Goal: Submit feedback/report problem: Provide input to the site owners about the experience or issues

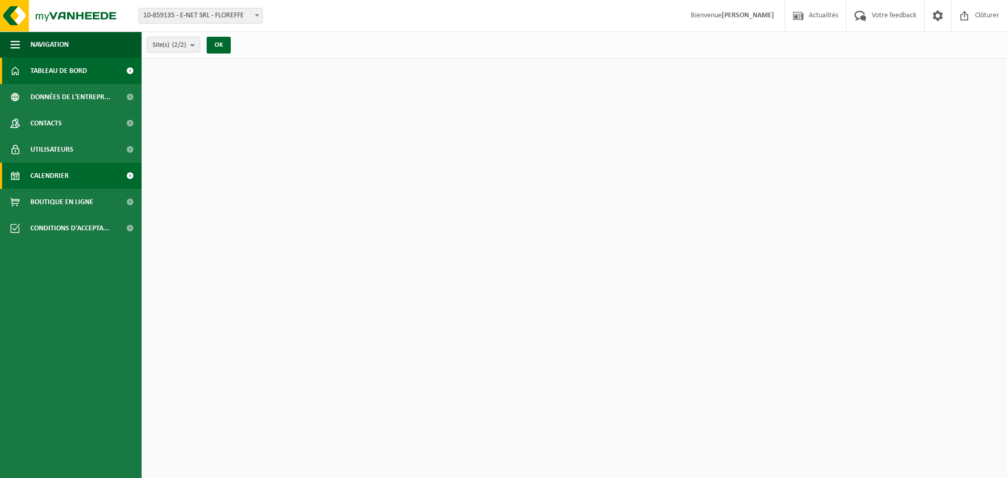
click at [44, 173] on span "Calendrier" at bounding box center [49, 176] width 38 height 26
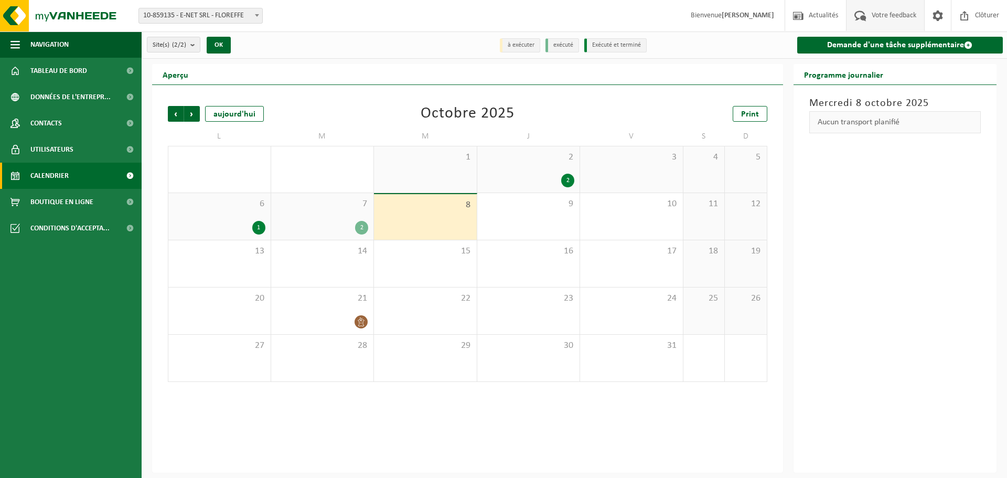
click at [880, 13] on span "Votre feedback" at bounding box center [894, 15] width 50 height 31
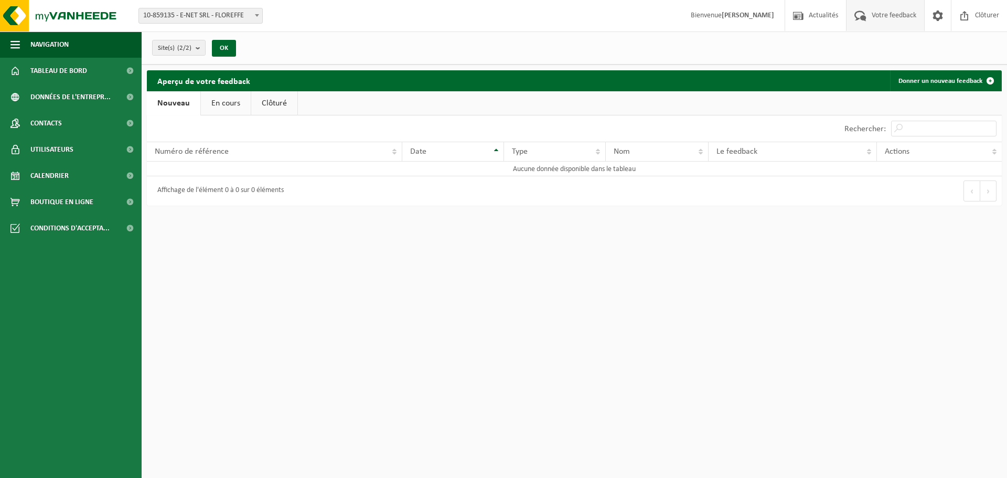
click at [231, 104] on link "En cours" at bounding box center [226, 103] width 50 height 24
click at [275, 104] on link "Clôturé" at bounding box center [273, 103] width 46 height 24
click at [180, 105] on link "Nouveau" at bounding box center [172, 103] width 51 height 24
